Goal: Navigation & Orientation: Understand site structure

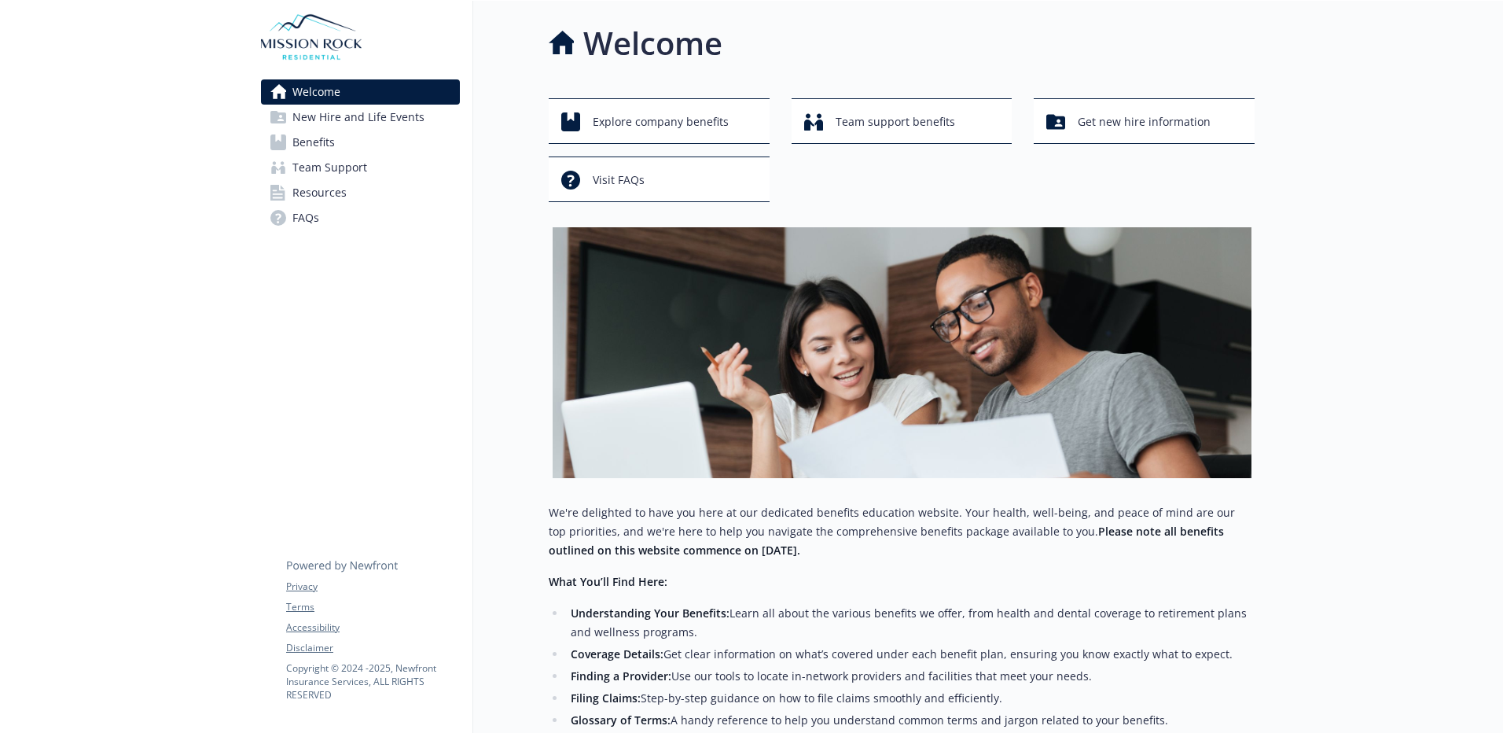
click at [303, 147] on span "Benefits" at bounding box center [313, 142] width 42 height 25
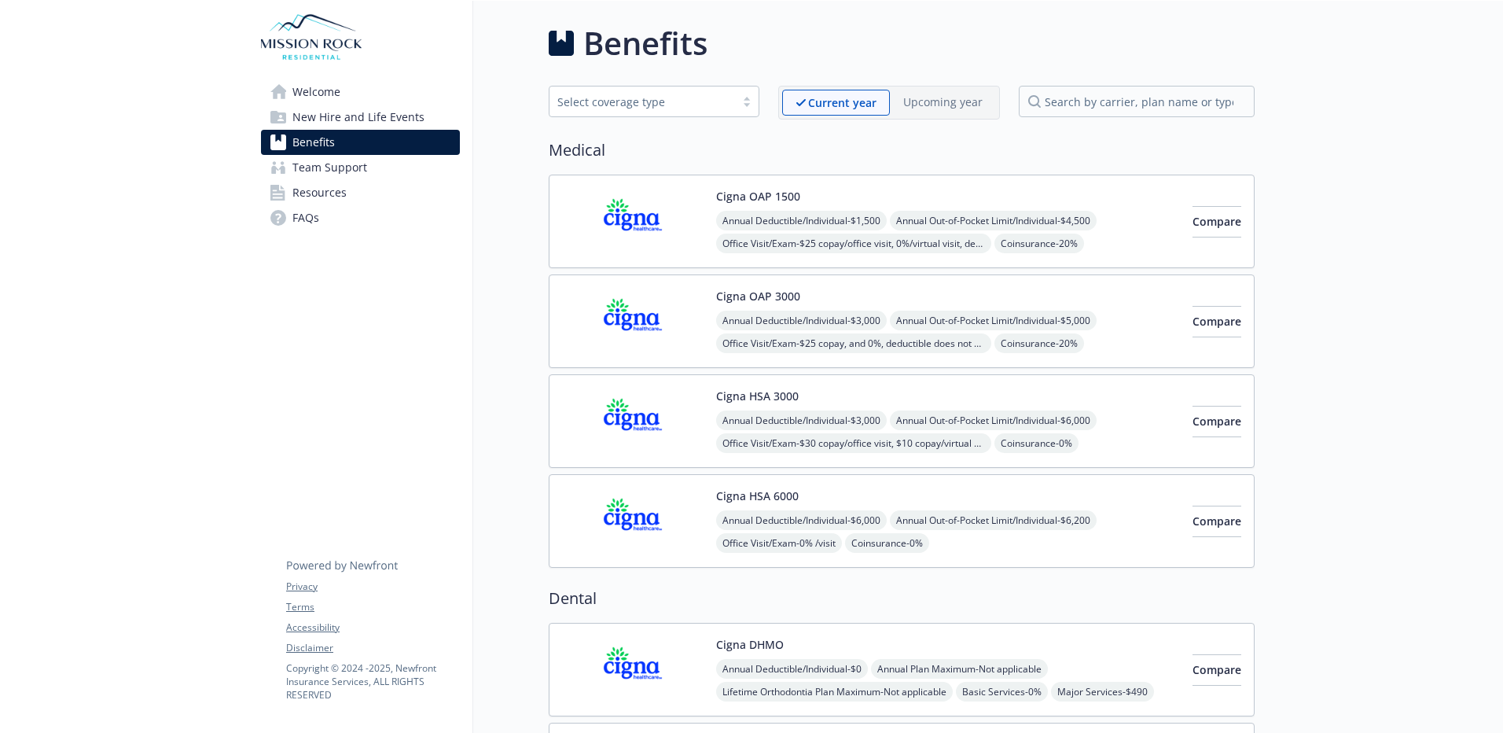
click at [353, 117] on span "New Hire and Life Events" at bounding box center [358, 117] width 132 height 25
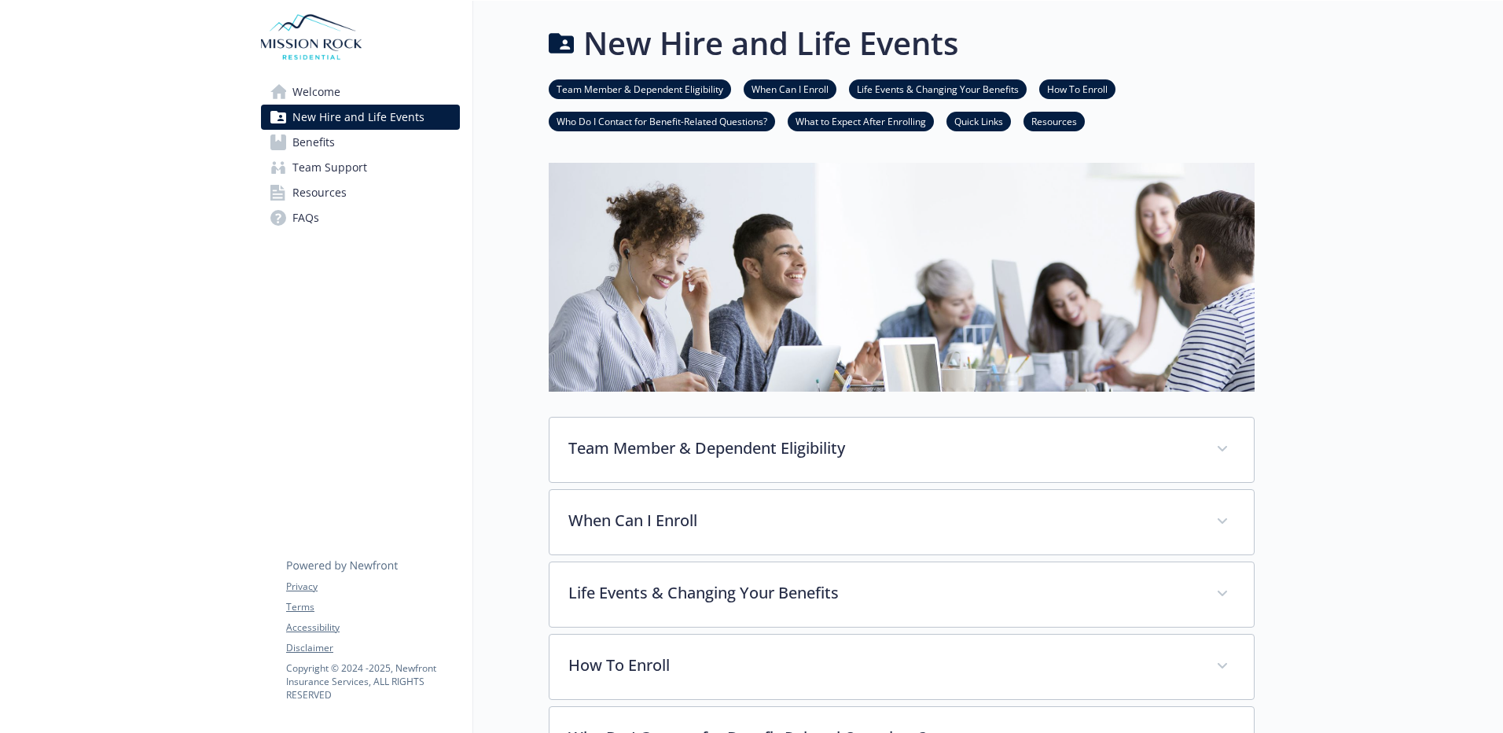
click at [354, 161] on span "Team Support" at bounding box center [329, 167] width 75 height 25
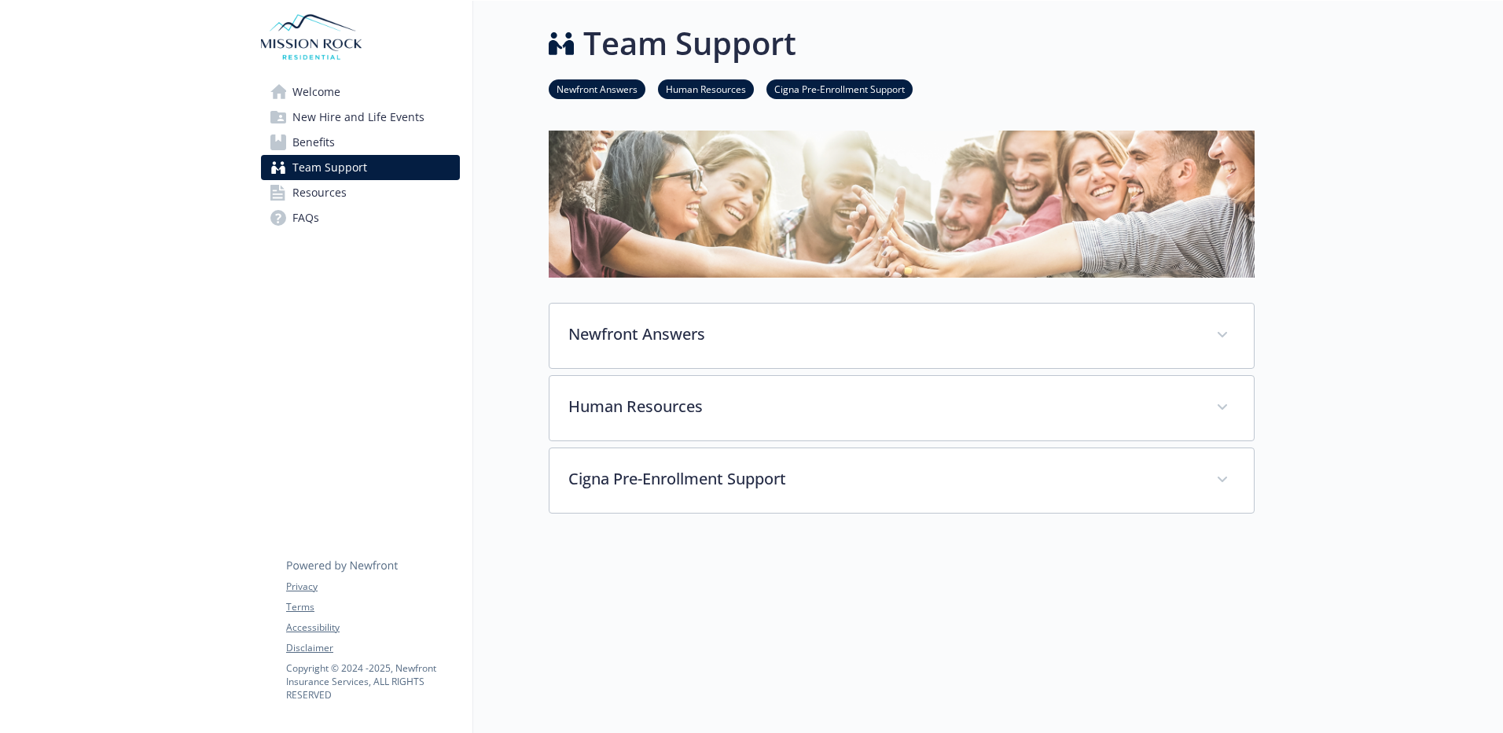
click at [303, 87] on span "Welcome" at bounding box center [316, 91] width 48 height 25
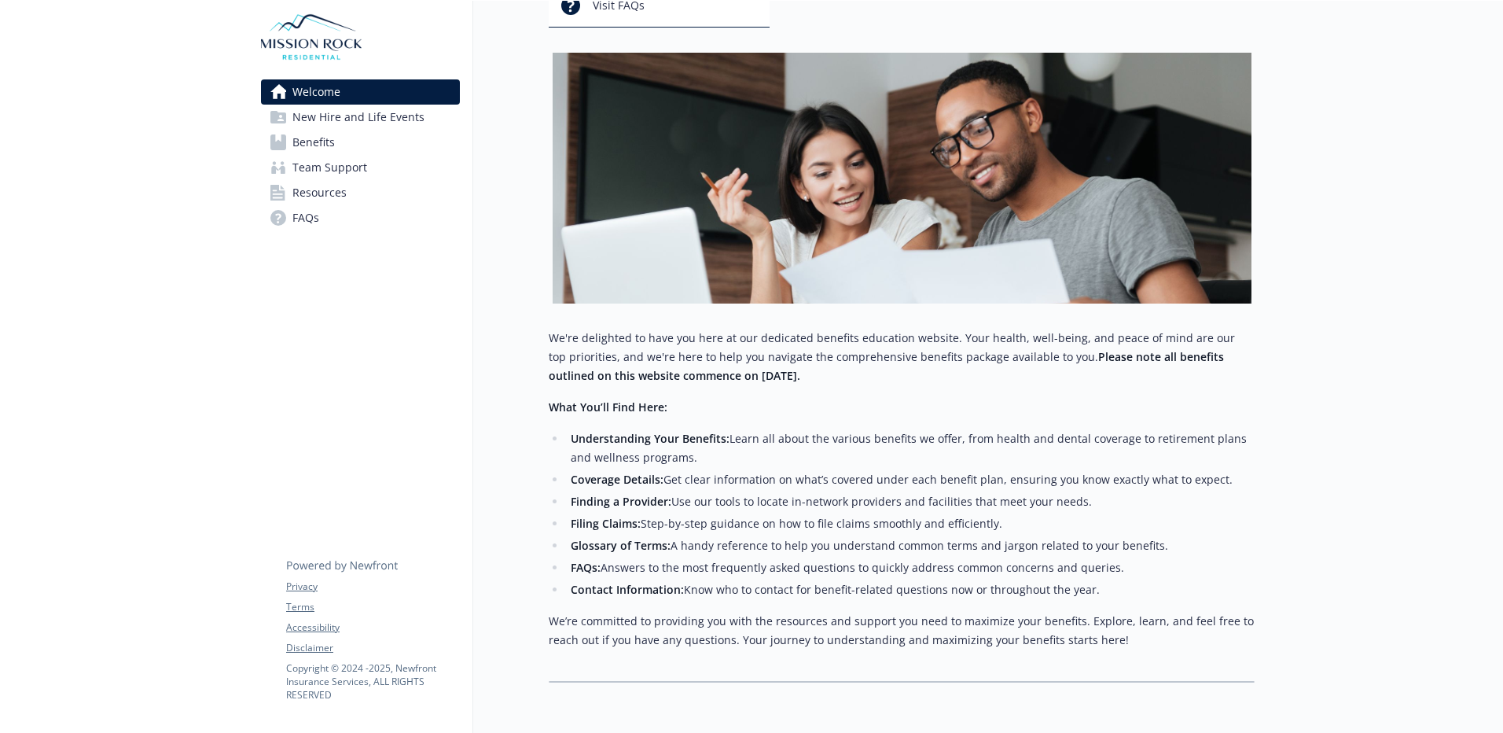
scroll to position [249, 0]
